Goal: Task Accomplishment & Management: Complete application form

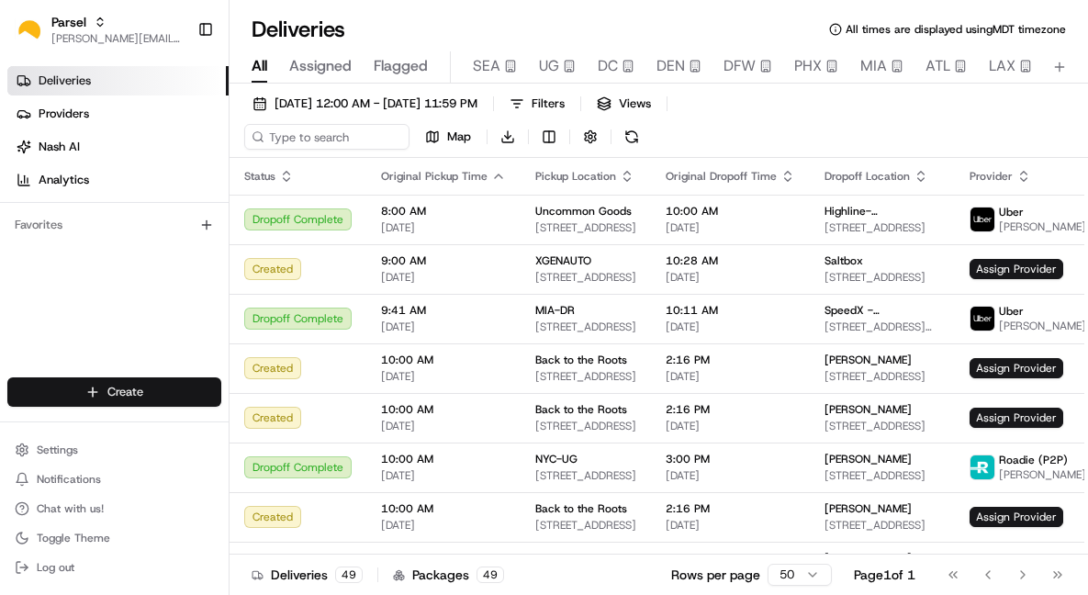
click at [110, 390] on html "Parsel jessica.denbeste@saltbox.com Toggle Sidebar Deliveries Providers Nash AI…" at bounding box center [544, 297] width 1088 height 595
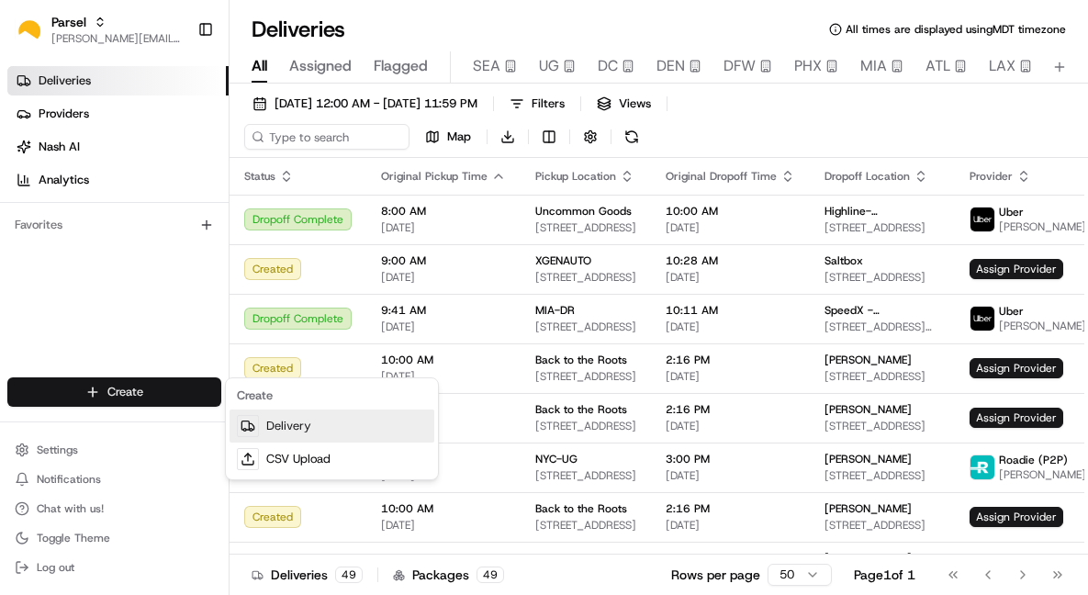
click at [297, 424] on link "Delivery" at bounding box center [332, 425] width 205 height 33
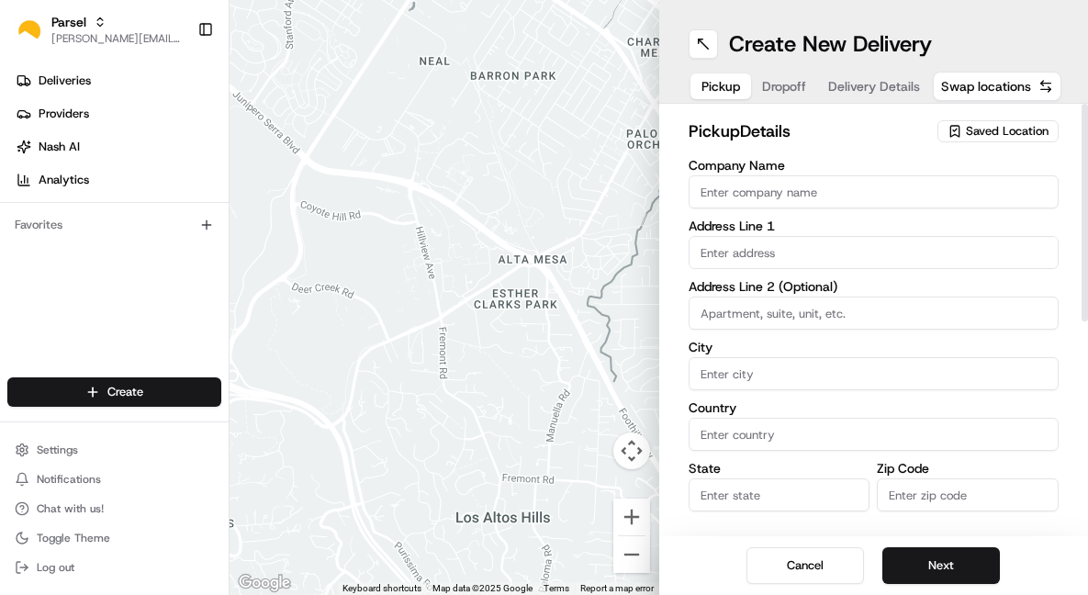
click at [967, 132] on span "Saved Location" at bounding box center [1007, 131] width 83 height 17
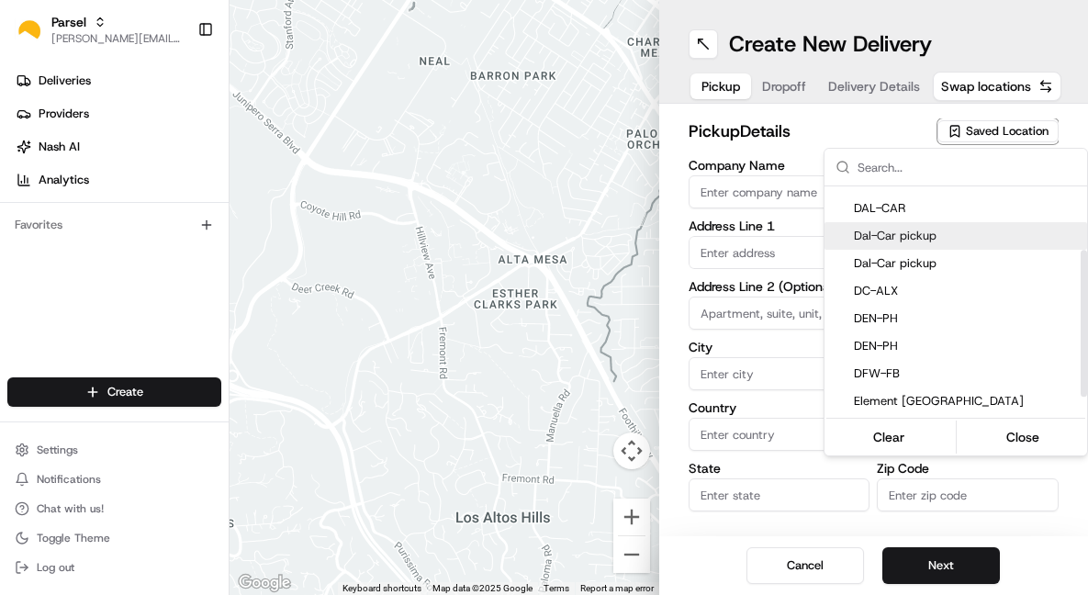
scroll to position [114, 0]
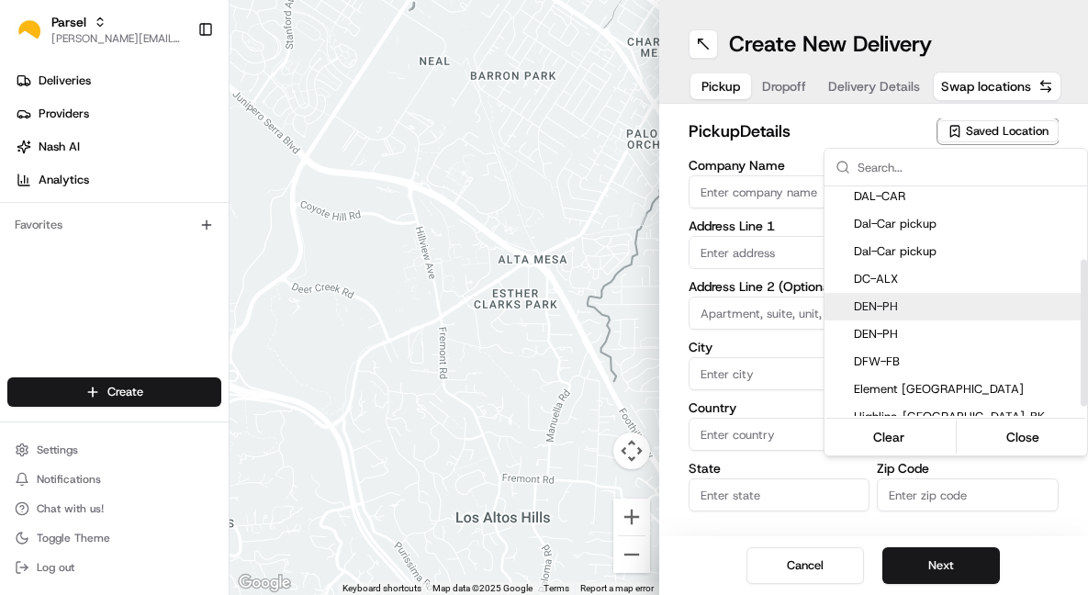
click at [886, 308] on span "DEN-PH" at bounding box center [967, 306] width 226 height 17
type input "DEN-PH"
type input "4800 Dahlia St"
type input "Denver"
type input "US"
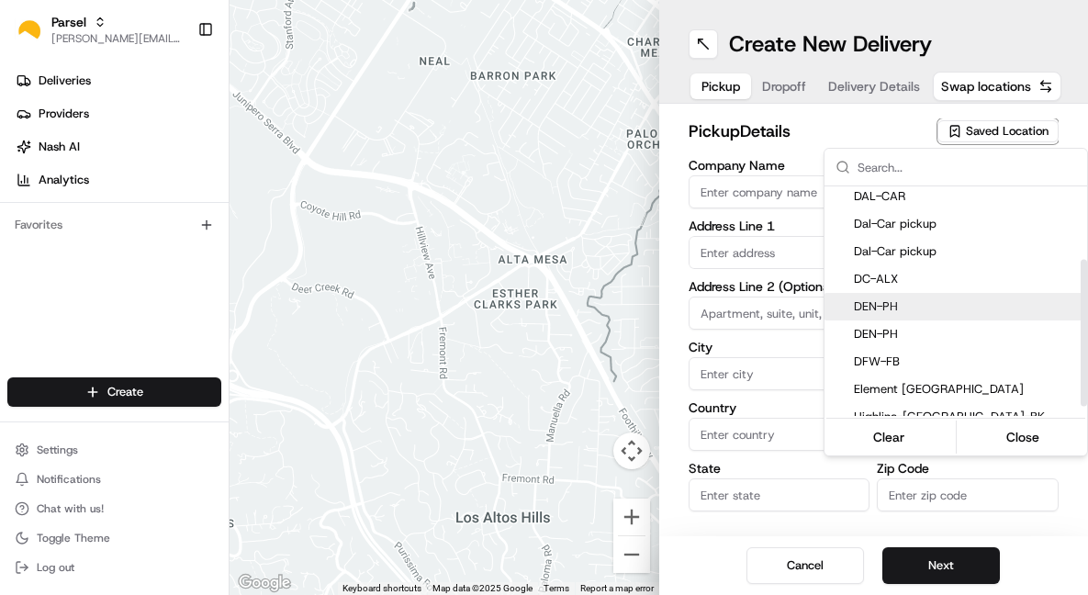
type input "CO"
type input "80216"
type input "Cindy"
type input "Perez"
type input "den-ph@saltbox.com"
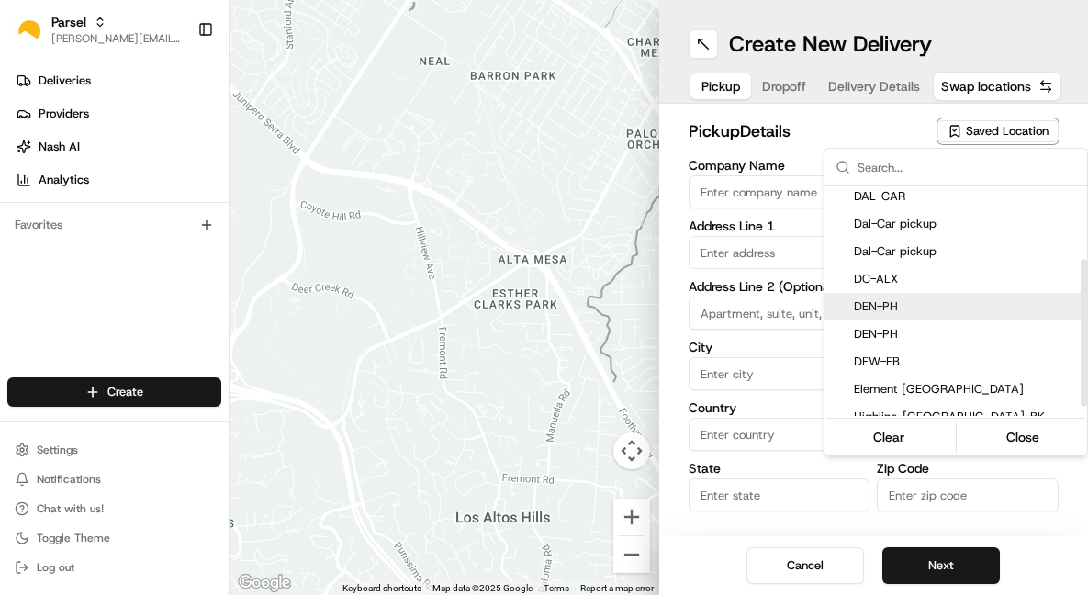
type input "+1 720 677 2941"
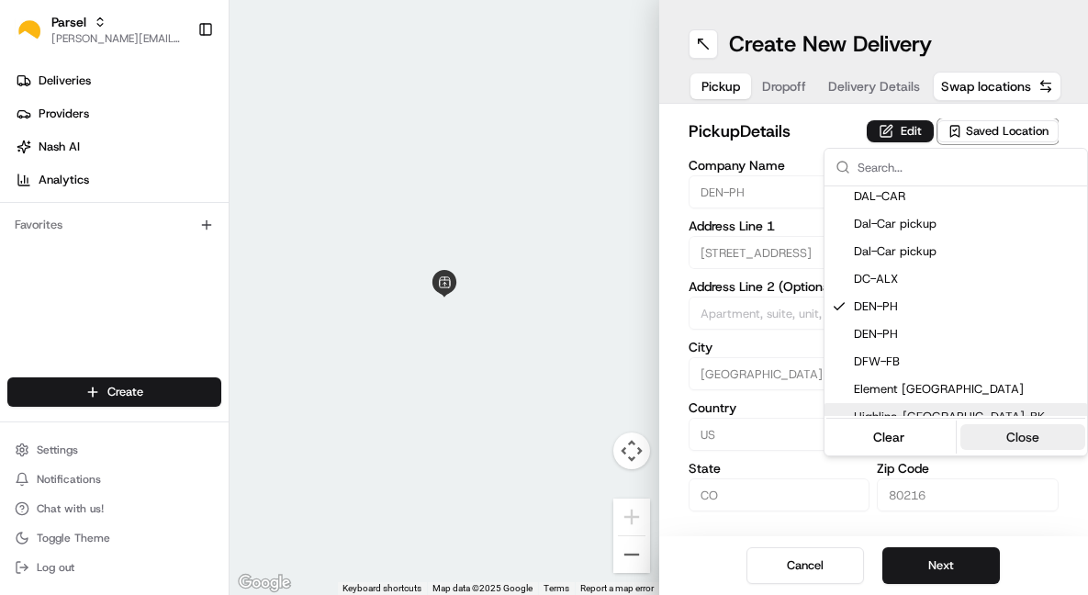
click at [1016, 433] on button "Close" at bounding box center [1023, 437] width 126 height 26
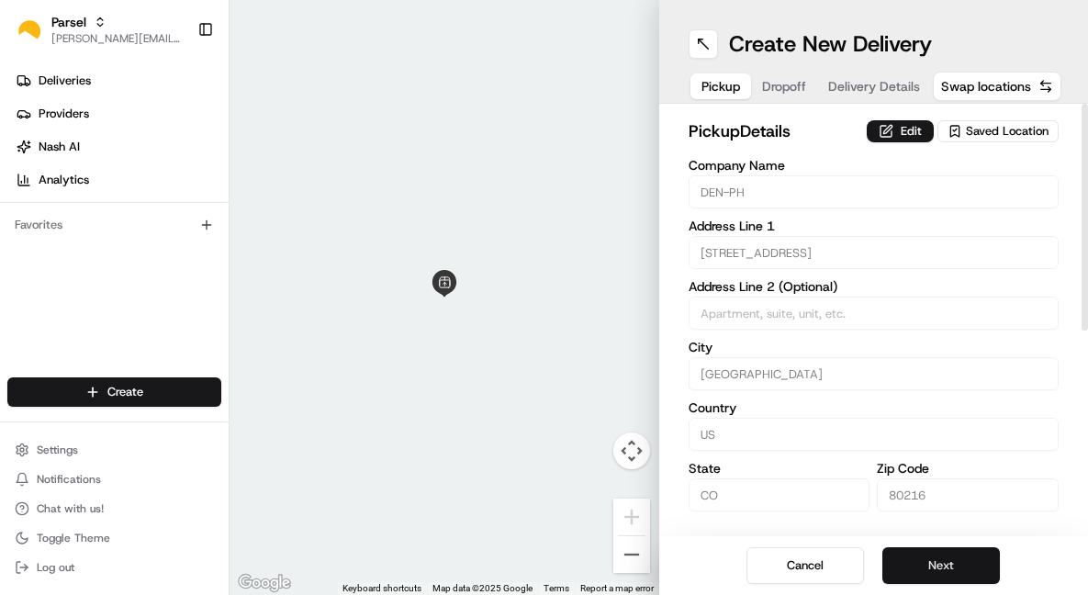
click at [943, 556] on button "Next" at bounding box center [941, 565] width 118 height 37
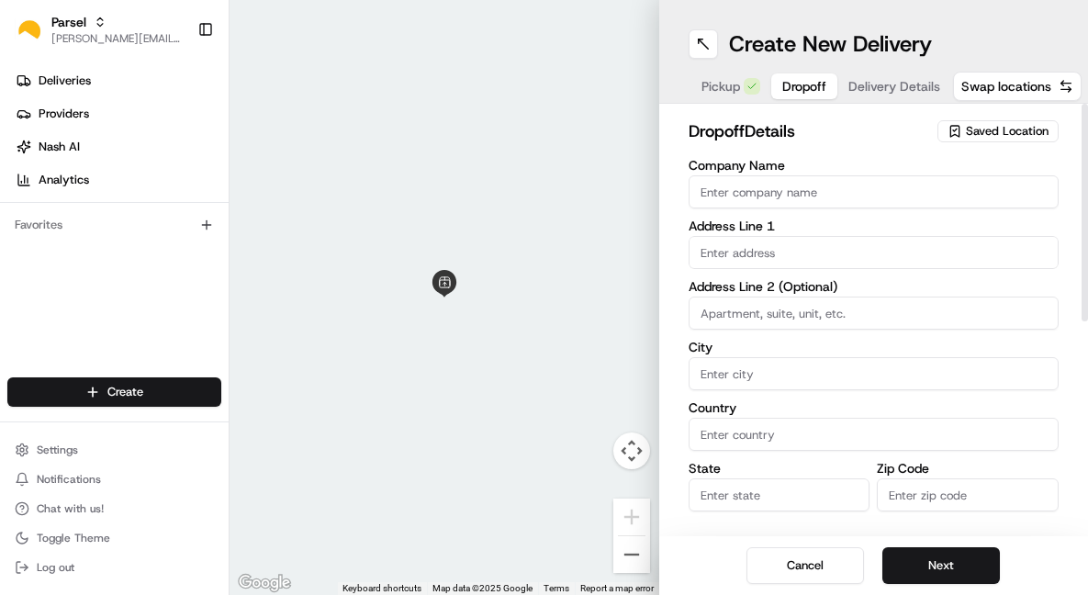
click at [969, 132] on span "Saved Location" at bounding box center [1007, 131] width 83 height 17
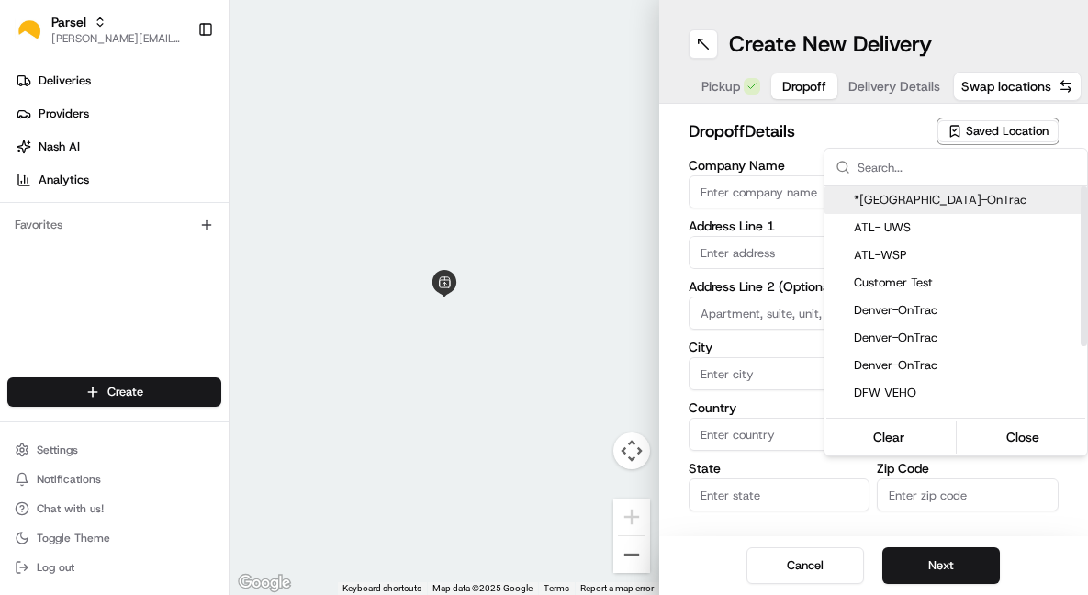
click at [902, 188] on div "*Denver-OnTrac" at bounding box center [955, 200] width 263 height 28
type input "*Denver-OnTrac"
type input "5000 S Lima St"
type input "Denver"
type input "US"
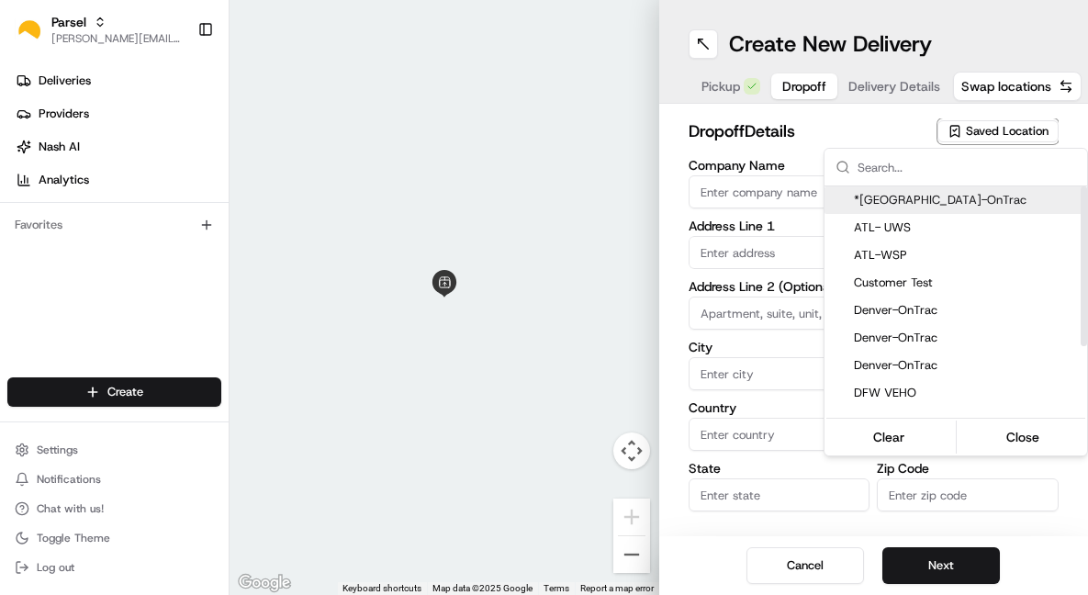
type input "CO"
type input "80239"
type input "Bri"
type input "Phillipi"
type input "MLemanski@ontrac.com"
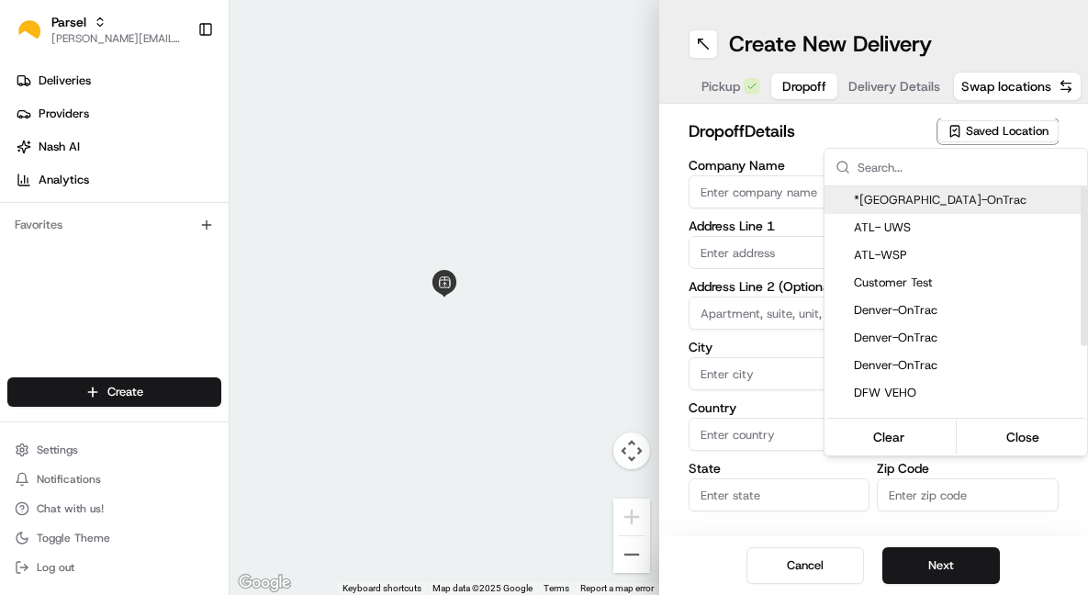
type input "+1 303 565 0451"
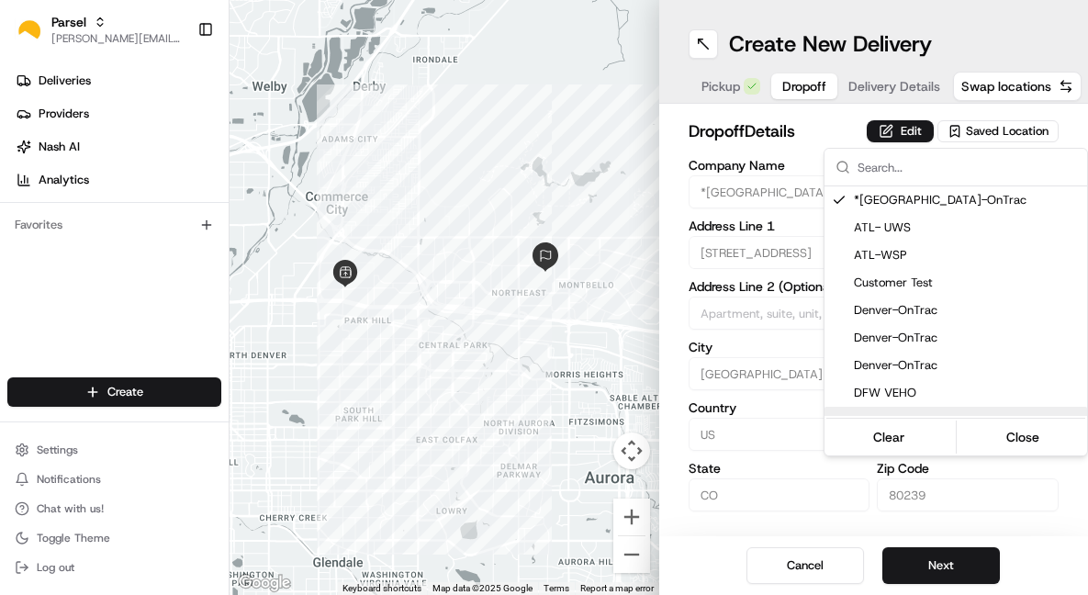
click at [956, 573] on html "Parsel jessica.denbeste@saltbox.com Toggle Sidebar Deliveries Providers Nash AI…" at bounding box center [544, 297] width 1088 height 595
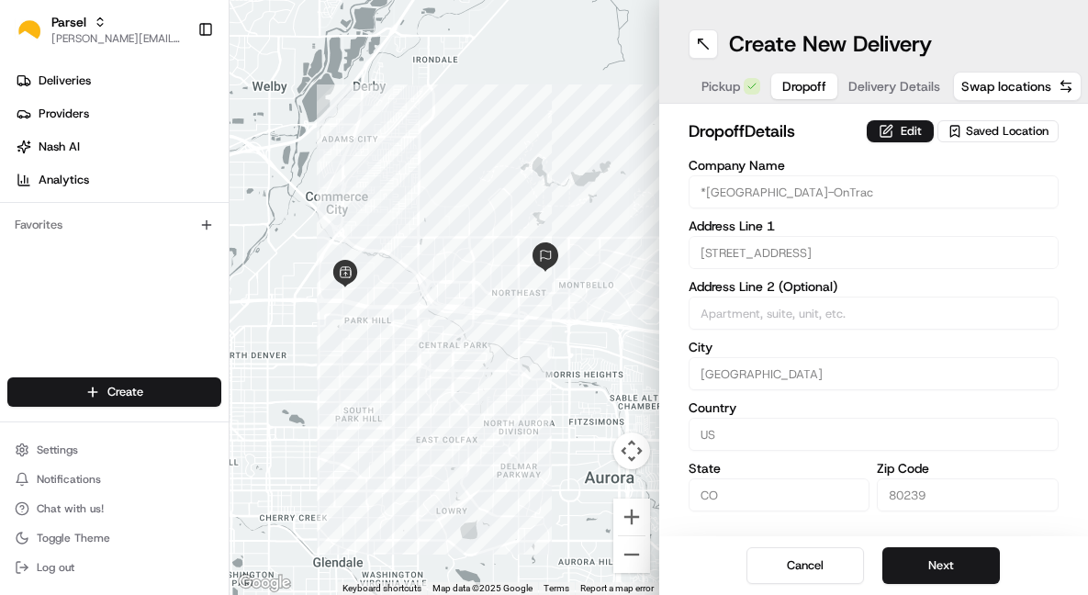
click at [956, 573] on button "Next" at bounding box center [941, 565] width 118 height 37
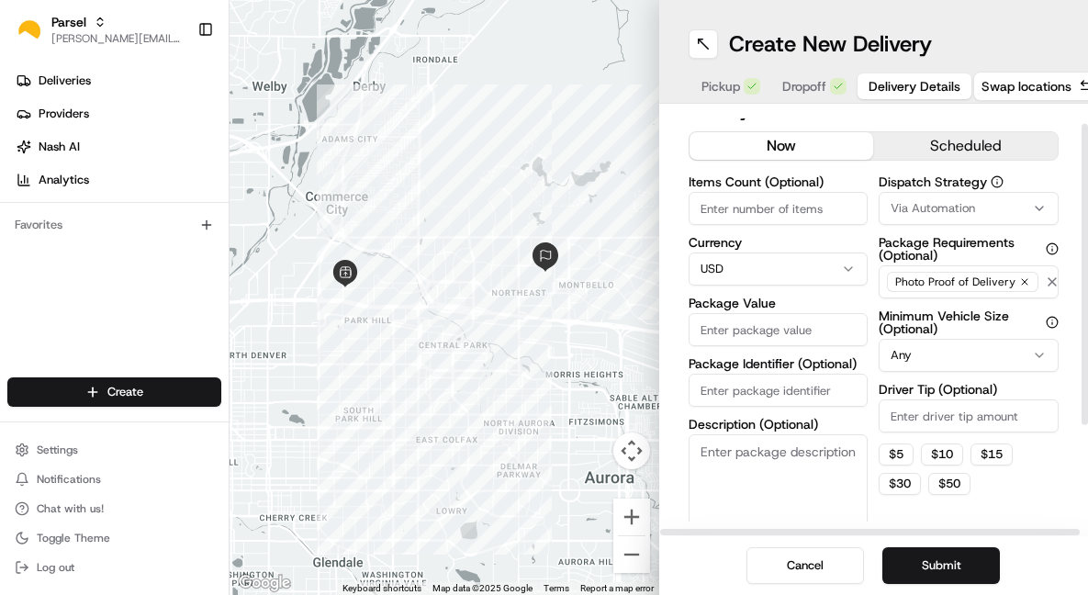
scroll to position [0, 0]
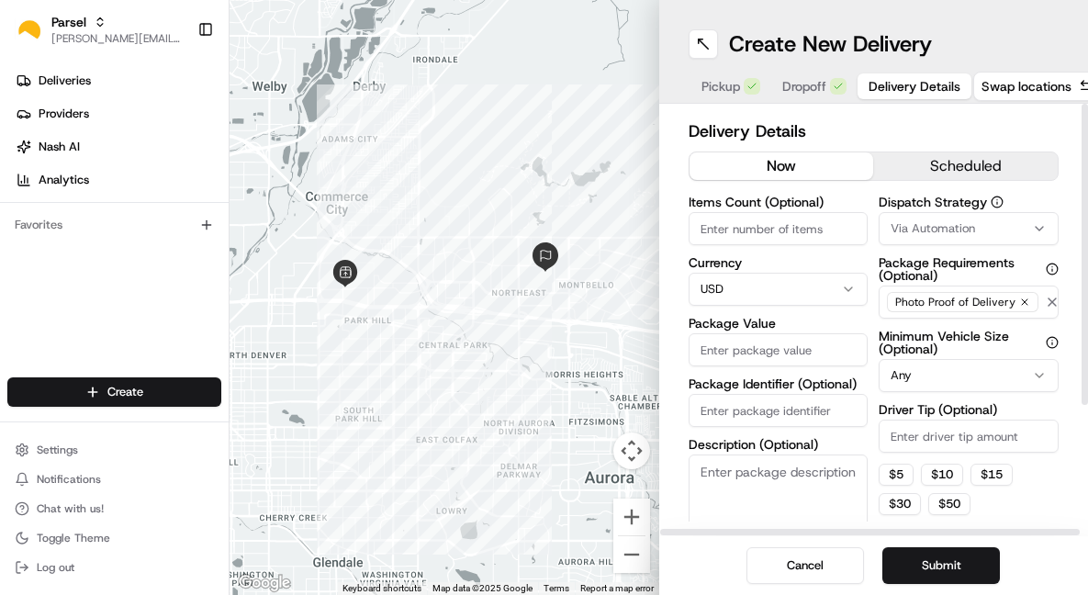
click at [795, 230] on input "Items Count (Optional)" at bounding box center [779, 228] width 180 height 33
click at [779, 230] on input "Items Count (Optional)" at bounding box center [779, 228] width 180 height 33
type input "6"
click at [784, 307] on div "Items Count (Optional) 6 Currency USD Package Value Package Identifier (Optiona…" at bounding box center [779, 377] width 180 height 362
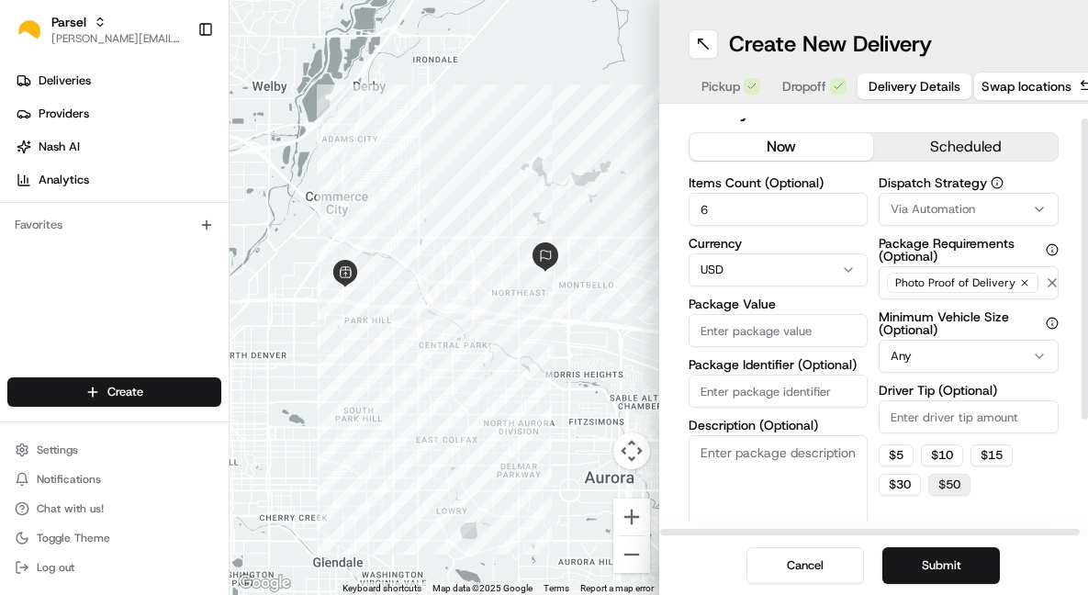
scroll to position [2, 0]
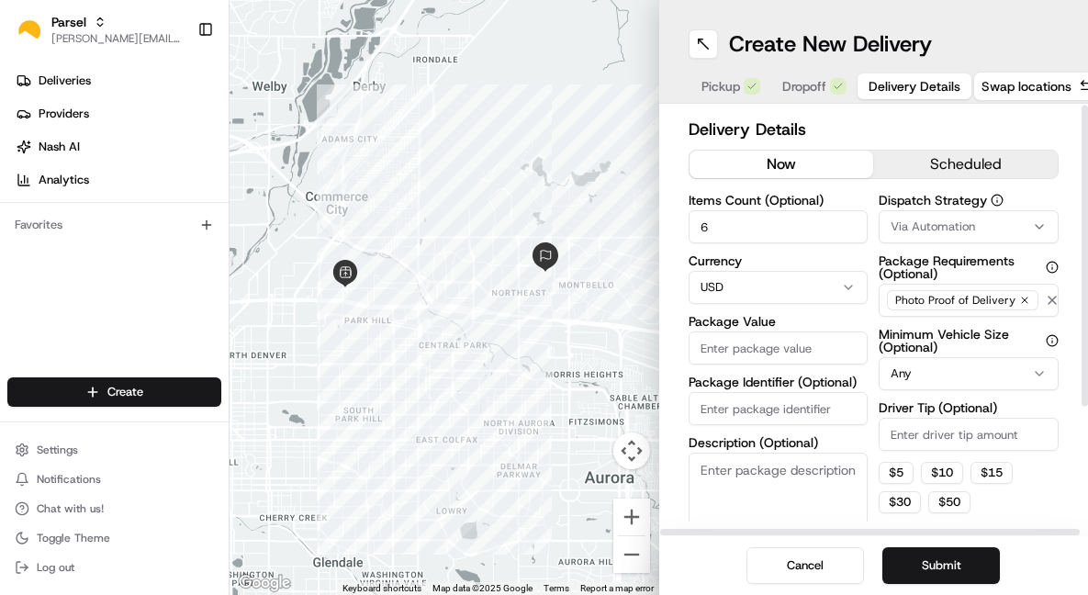
click at [743, 490] on textarea "Description (Optional)" at bounding box center [779, 504] width 180 height 103
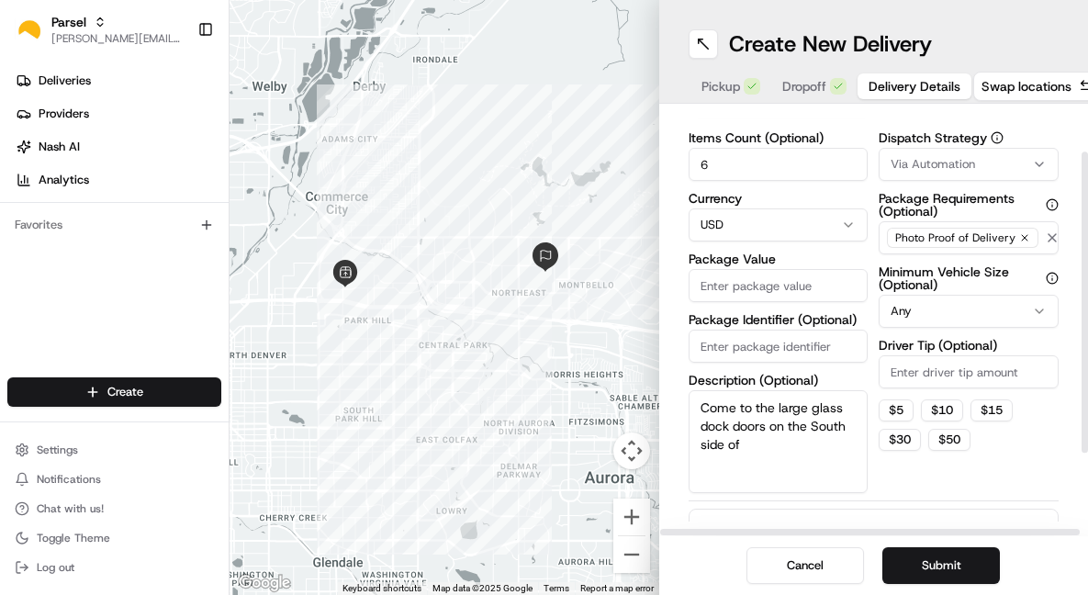
scroll to position [67, 0]
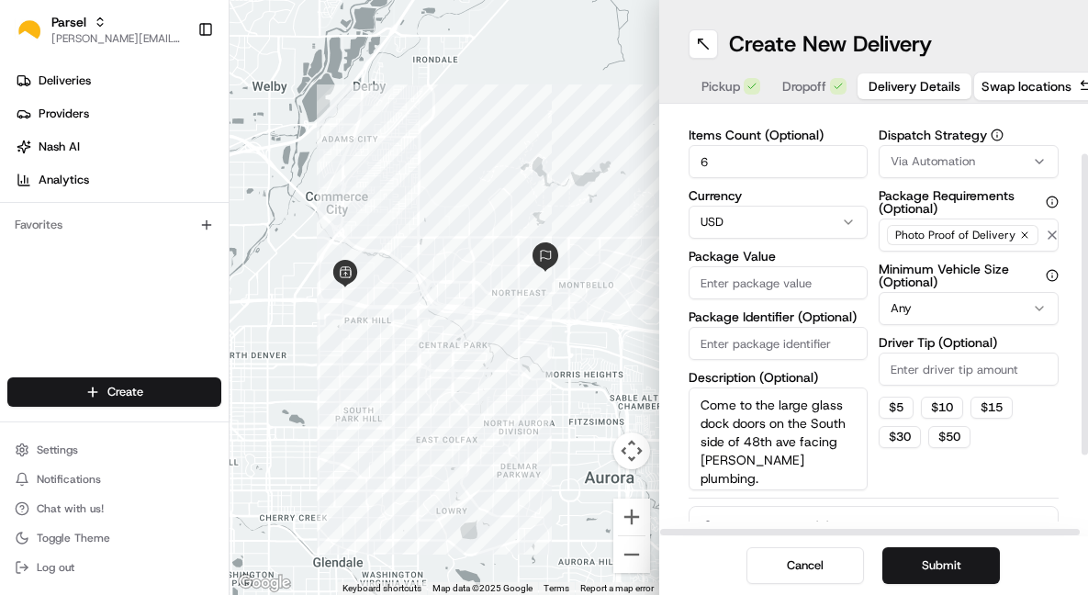
type textarea "Come to the large glass dock doors on the South side of 48th ave facing [PERSON…"
click at [760, 278] on input "Package Value" at bounding box center [779, 282] width 180 height 33
type input "1500"
click at [780, 474] on textarea "Come to the large glass dock doors on the South side of 48th ave facing [PERSON…" at bounding box center [779, 438] width 180 height 103
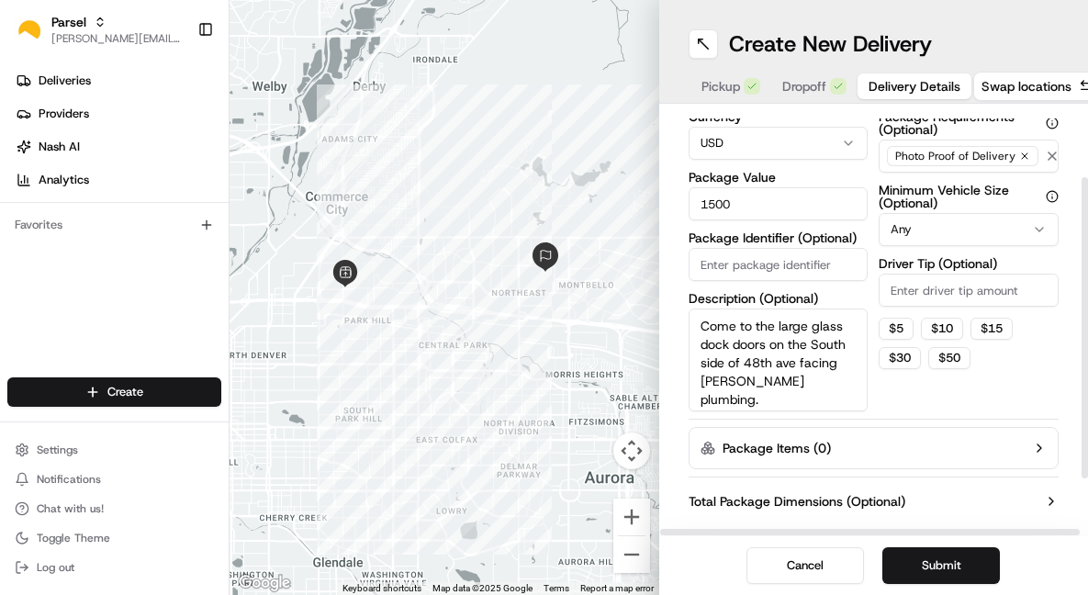
scroll to position [175, 0]
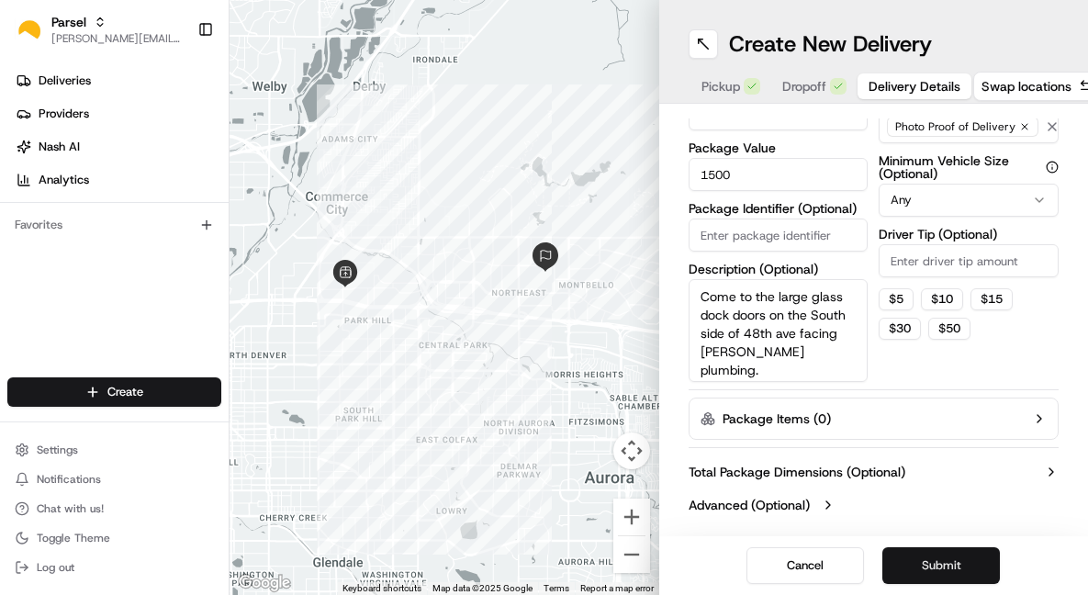
click at [949, 558] on button "Submit" at bounding box center [941, 565] width 118 height 37
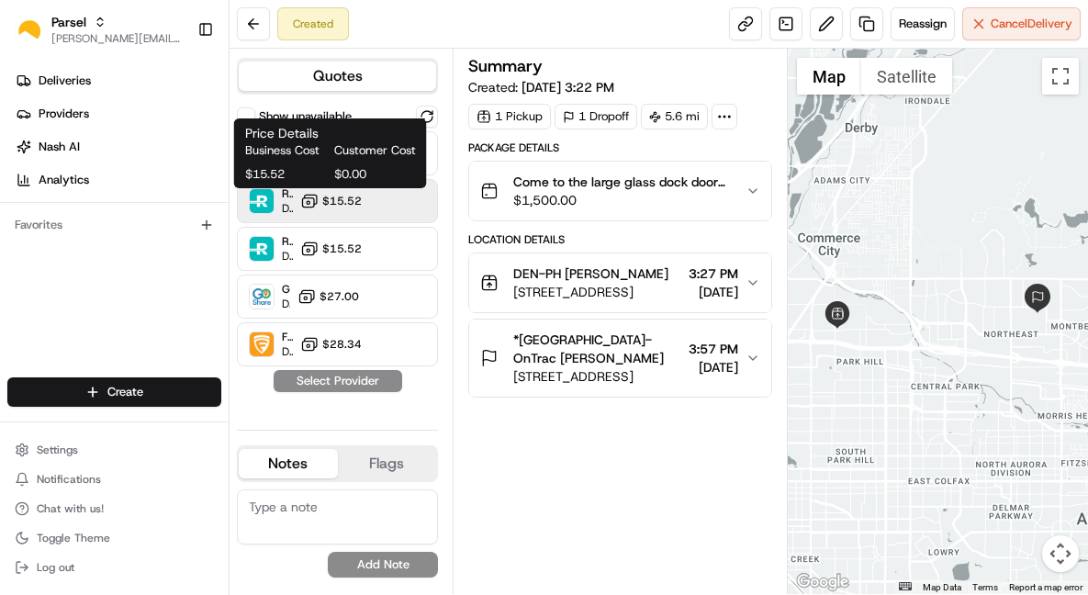
click at [355, 199] on span "$15.52" at bounding box center [341, 201] width 39 height 15
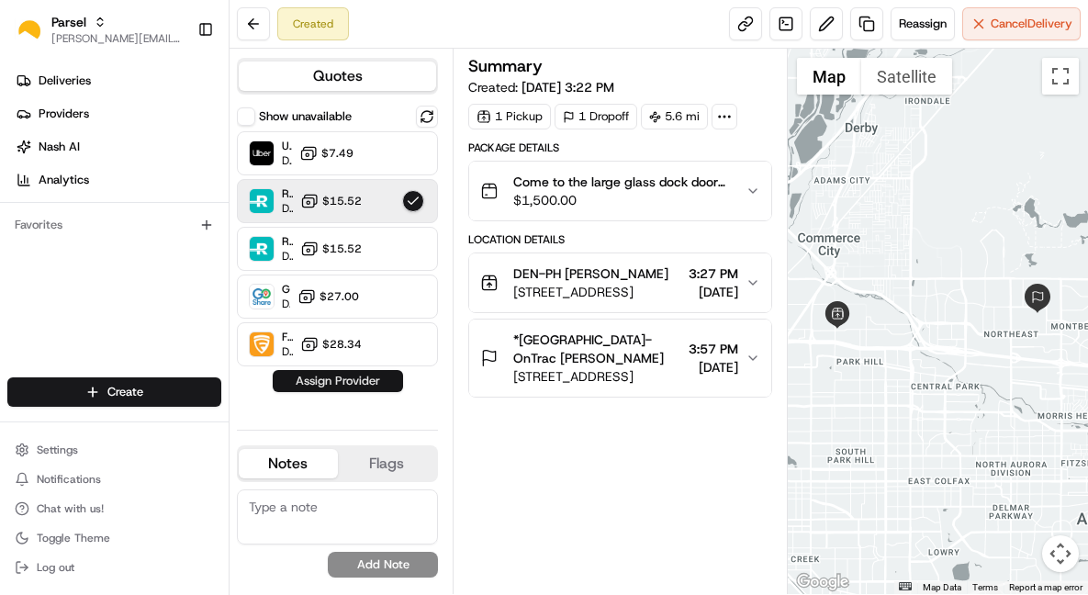
click at [355, 382] on button "Assign Provider" at bounding box center [338, 381] width 130 height 22
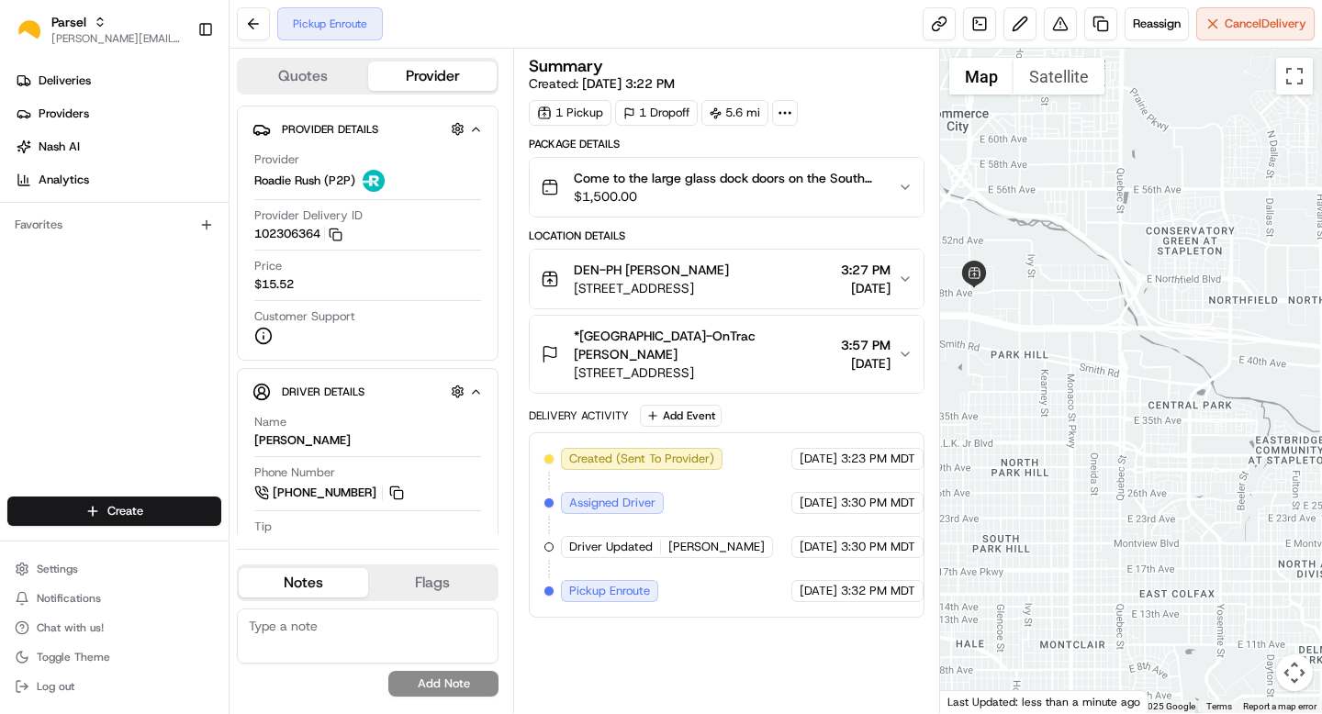
drag, startPoint x: 1139, startPoint y: 395, endPoint x: 1178, endPoint y: 394, distance: 38.6
click at [1087, 394] on div at bounding box center [1131, 381] width 383 height 665
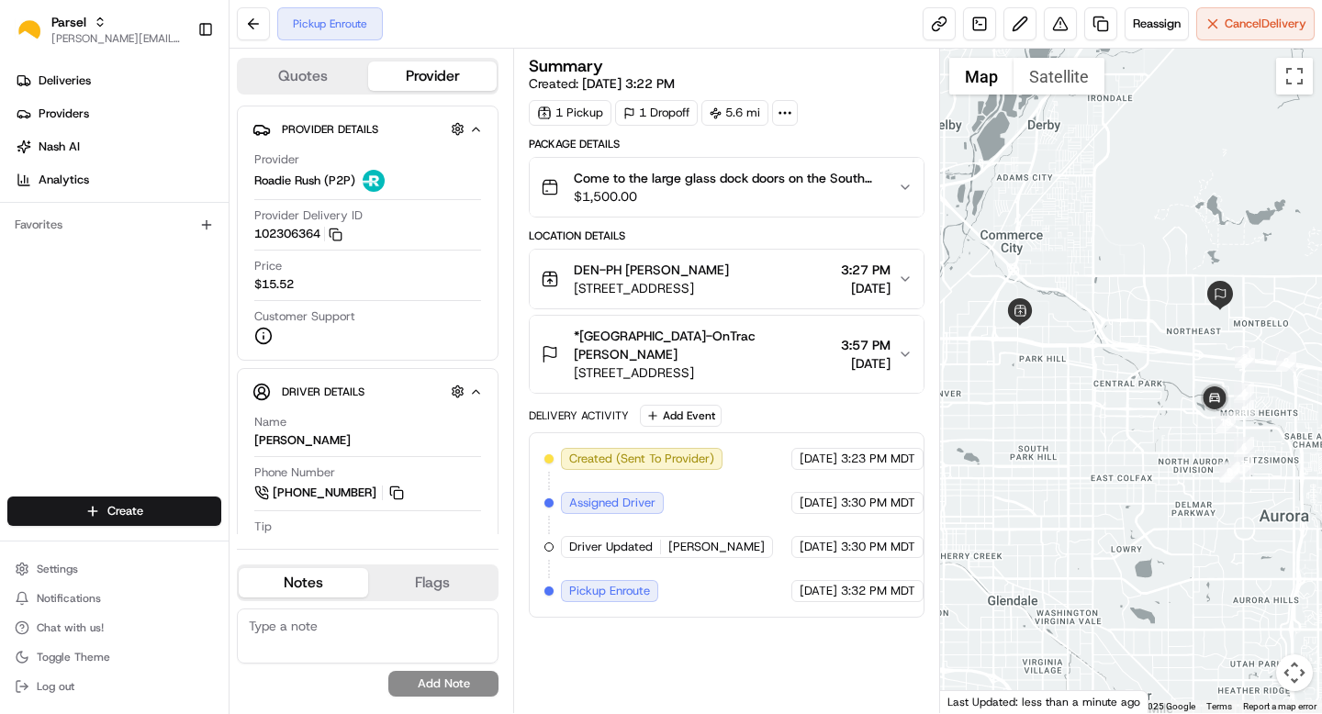
drag, startPoint x: 1119, startPoint y: 410, endPoint x: 1039, endPoint y: 393, distance: 81.8
click at [1039, 393] on div at bounding box center [1131, 381] width 383 height 665
